Goal: Task Accomplishment & Management: Manage account settings

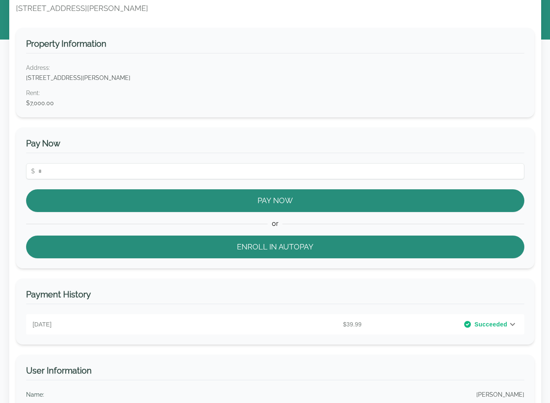
scroll to position [111, 0]
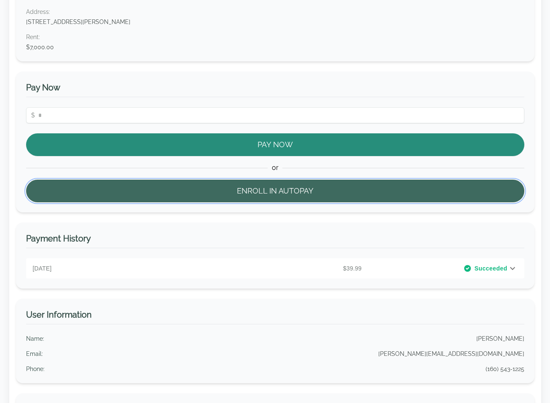
click at [252, 195] on button "Enroll in Autopay" at bounding box center [275, 191] width 498 height 23
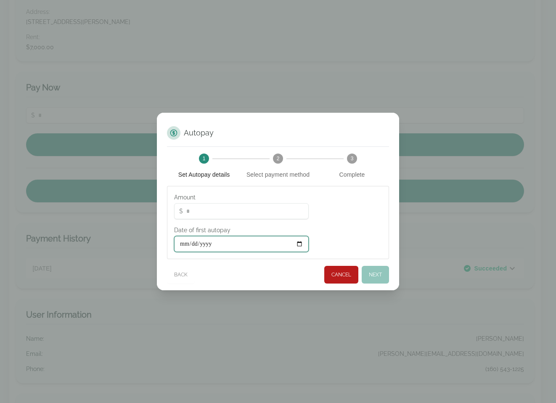
click at [217, 245] on input "Date of first autopay" at bounding box center [241, 244] width 135 height 16
click at [298, 243] on input "Date of first autopay" at bounding box center [241, 244] width 135 height 16
type input "**********"
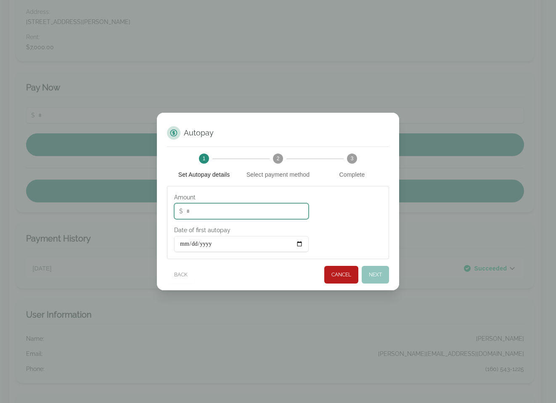
click at [263, 211] on input "*" at bounding box center [241, 211] width 135 height 16
drag, startPoint x: 263, startPoint y: 210, endPoint x: 188, endPoint y: 209, distance: 75.8
click at [188, 209] on input "*" at bounding box center [241, 211] width 135 height 16
type input "**"
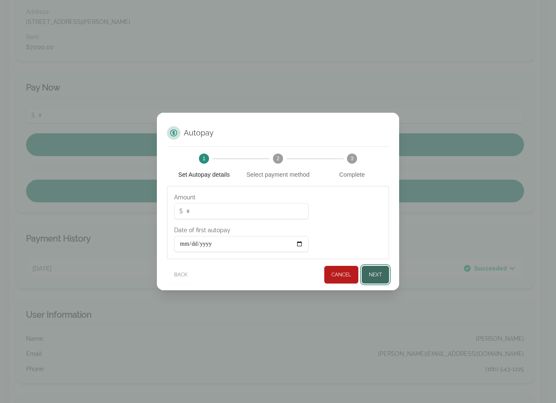
click at [374, 271] on button "Next" at bounding box center [375, 275] width 27 height 18
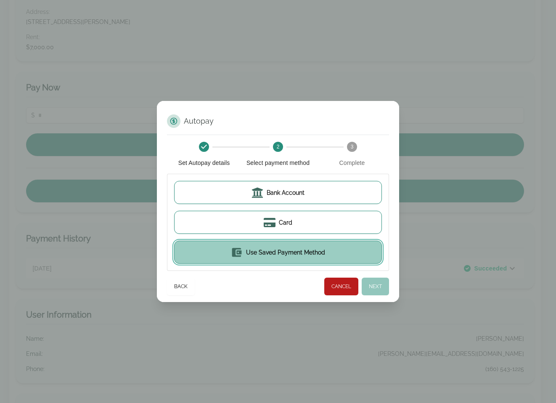
click at [286, 258] on button "Use Saved Payment Method" at bounding box center [278, 252] width 208 height 23
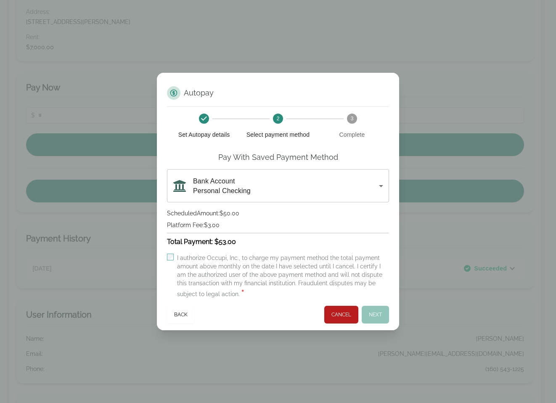
click at [210, 261] on div "I authorize Occupi, Inc., to charge my payment method the total payment amount …" at bounding box center [283, 276] width 212 height 45
click at [367, 309] on button "Next" at bounding box center [375, 315] width 27 height 18
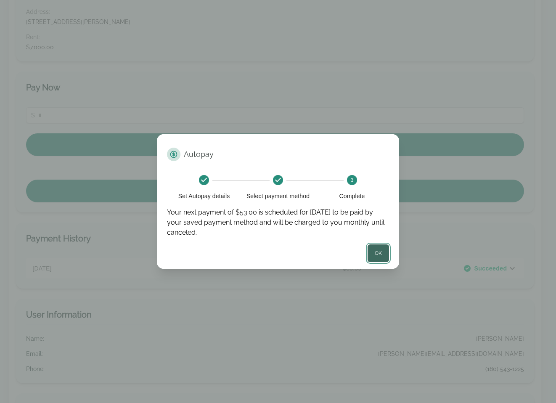
click at [381, 252] on button "OK" at bounding box center [378, 253] width 21 height 18
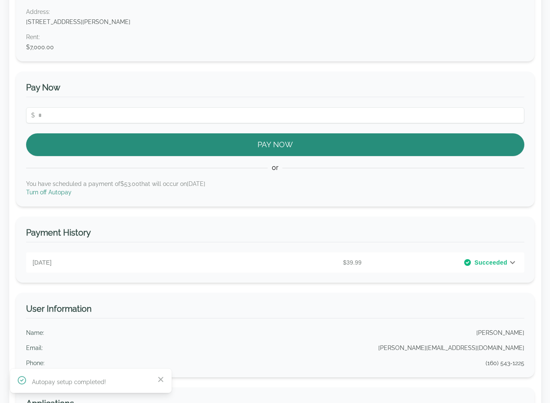
click at [54, 192] on link "Turn off Autopay" at bounding box center [48, 192] width 45 height 7
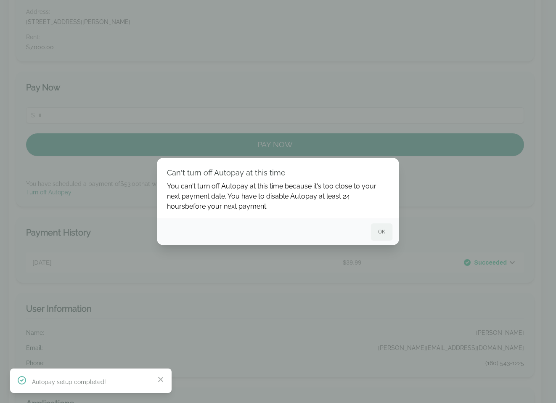
click at [375, 226] on button "OK" at bounding box center [381, 231] width 21 height 17
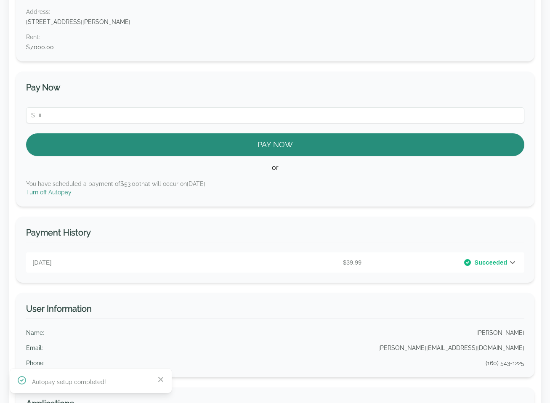
click at [120, 189] on p "Turn off Autopay" at bounding box center [275, 192] width 498 height 8
drag, startPoint x: 226, startPoint y: 184, endPoint x: 45, endPoint y: 190, distance: 180.6
click at [45, 190] on div "You have scheduled a payment of $53.00 that will occur on [DATE] Turn off Autop…" at bounding box center [275, 188] width 498 height 17
click at [177, 183] on p "You have scheduled a payment of $53.00 that will occur on [DATE]" at bounding box center [275, 184] width 498 height 8
drag, startPoint x: 232, startPoint y: 183, endPoint x: 27, endPoint y: 183, distance: 205.4
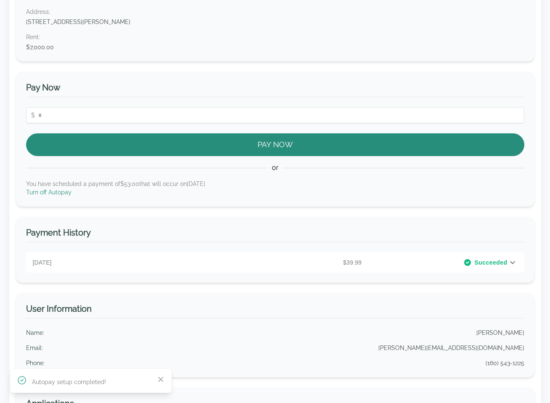
click at [27, 183] on p "You have scheduled a payment of $53.00 that will occur on [DATE]" at bounding box center [275, 184] width 498 height 8
copy p "You have scheduled a payment of $53.00 that will occur on [DATE]"
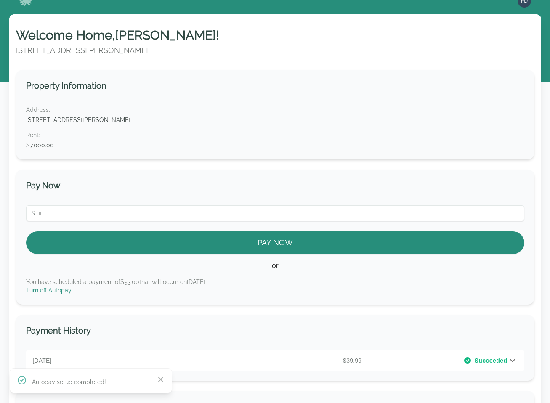
scroll to position [0, 0]
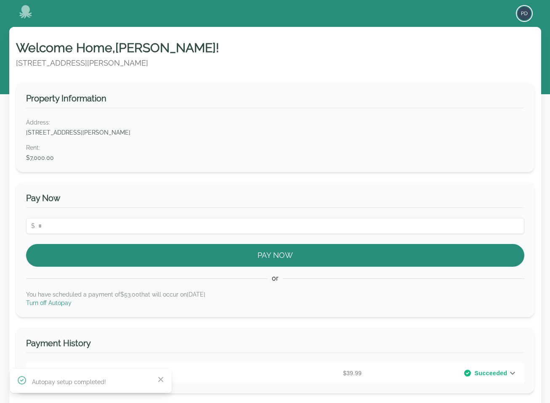
click at [526, 13] on img "button" at bounding box center [524, 13] width 13 height 13
click at [476, 45] on button "Sign out" at bounding box center [490, 46] width 81 height 15
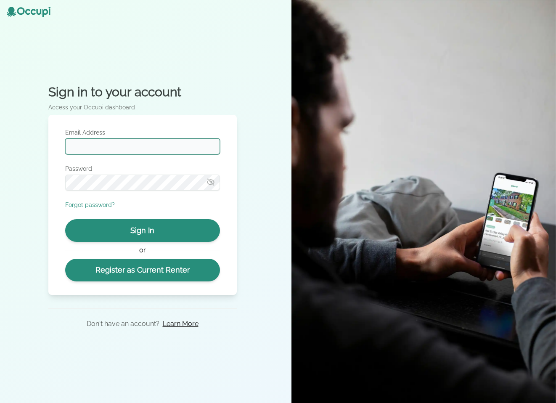
click at [105, 145] on input "Email Address" at bounding box center [142, 146] width 155 height 16
type input "**********"
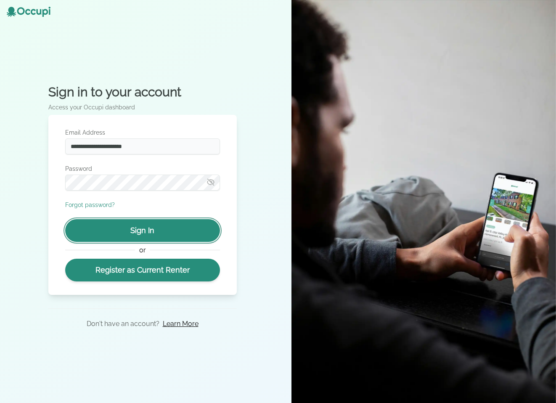
click at [151, 237] on button "Sign In" at bounding box center [142, 230] width 155 height 23
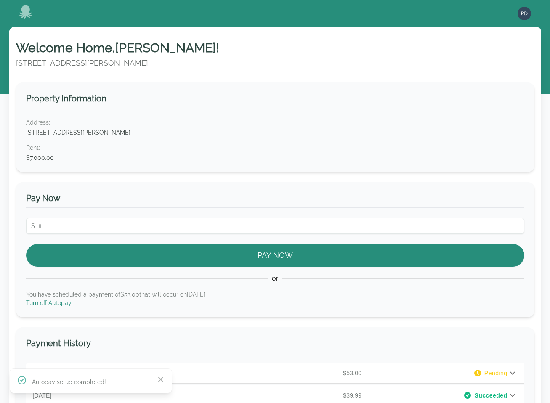
click at [55, 301] on link "Turn off Autopay" at bounding box center [48, 303] width 45 height 7
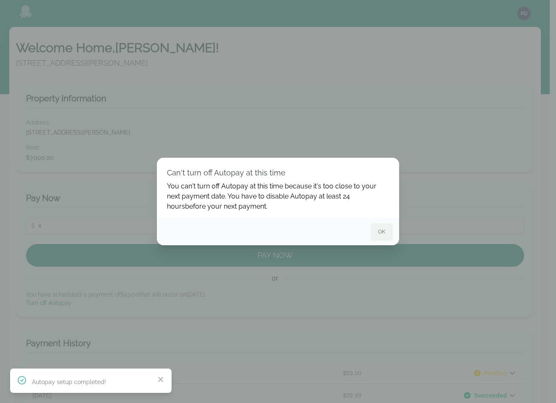
click at [383, 233] on button "OK" at bounding box center [381, 231] width 21 height 17
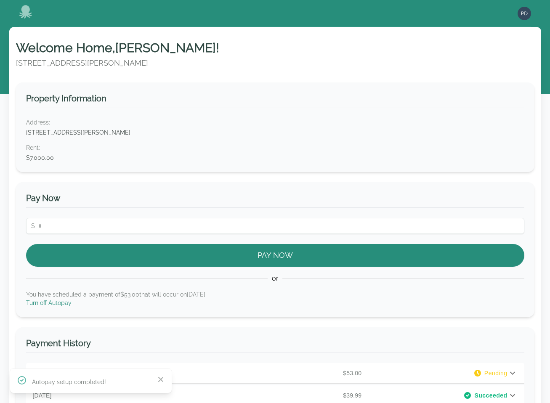
click at [50, 303] on link "Turn off Autopay" at bounding box center [48, 303] width 45 height 7
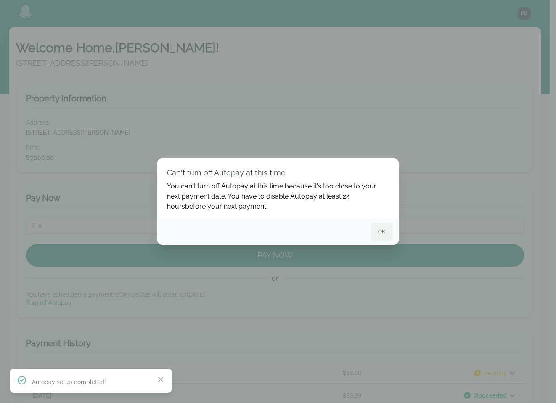
click at [389, 232] on button "OK" at bounding box center [381, 231] width 21 height 17
